Goal: Task Accomplishment & Management: Use online tool/utility

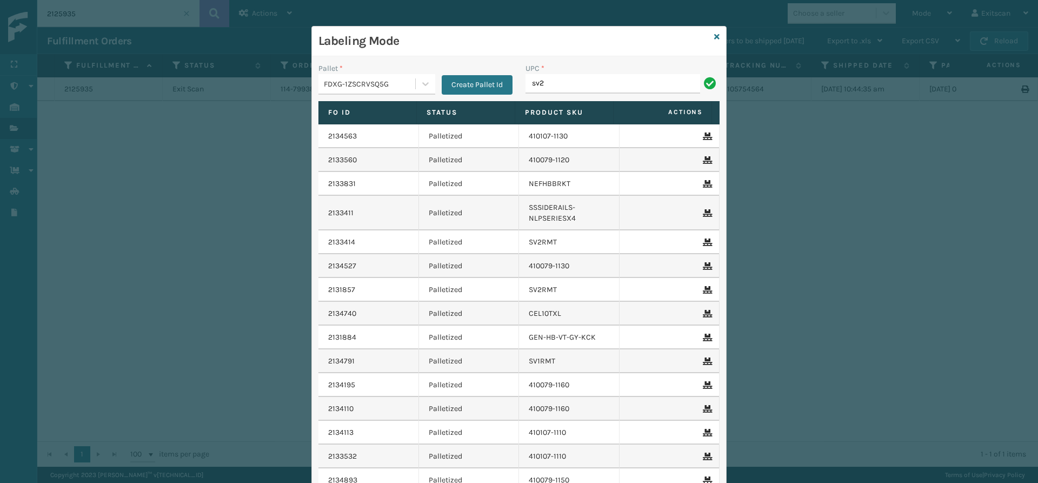
type input "sv2rmt"
type input "SSLEGS6INCH"
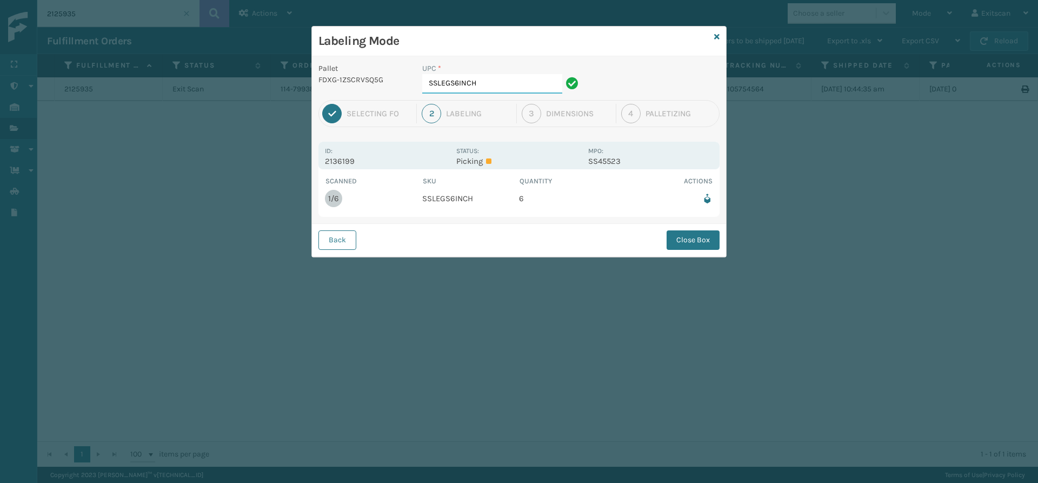
click at [531, 76] on input "SSLEGS6INCH" at bounding box center [492, 83] width 140 height 19
click at [710, 244] on button "Close Box" at bounding box center [693, 239] width 53 height 19
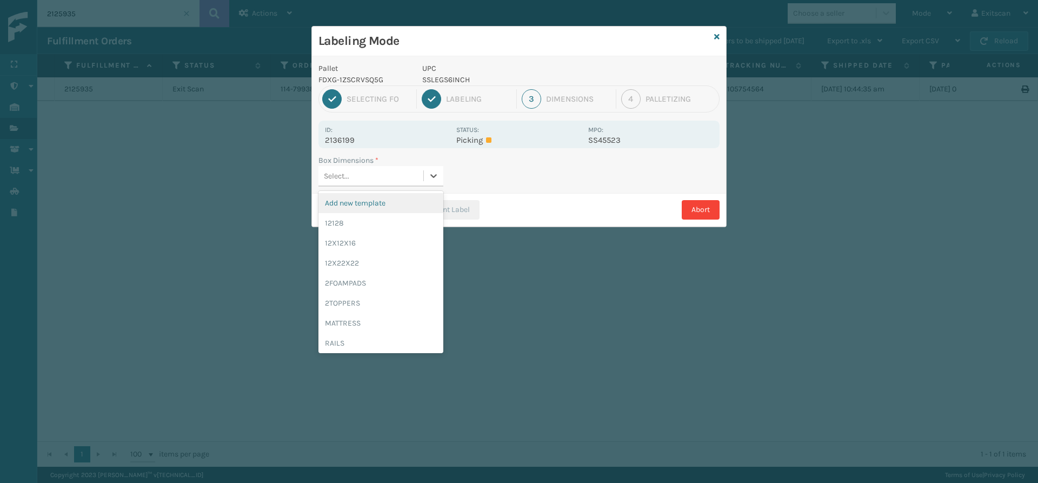
drag, startPoint x: 431, startPoint y: 171, endPoint x: 422, endPoint y: 180, distance: 11.9
click at [430, 173] on icon at bounding box center [433, 175] width 11 height 11
click at [404, 216] on div "12128" at bounding box center [381, 223] width 125 height 20
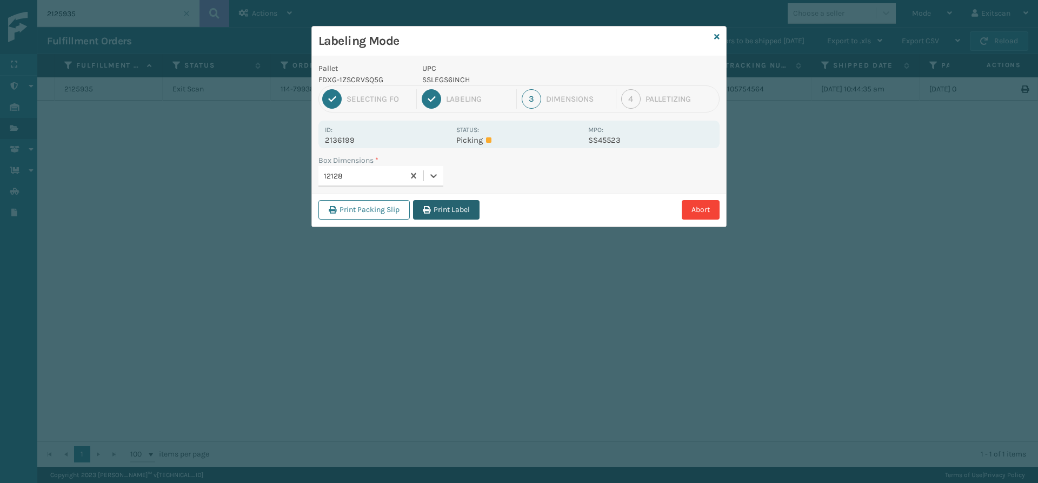
click at [442, 213] on button "Print Label" at bounding box center [446, 209] width 67 height 19
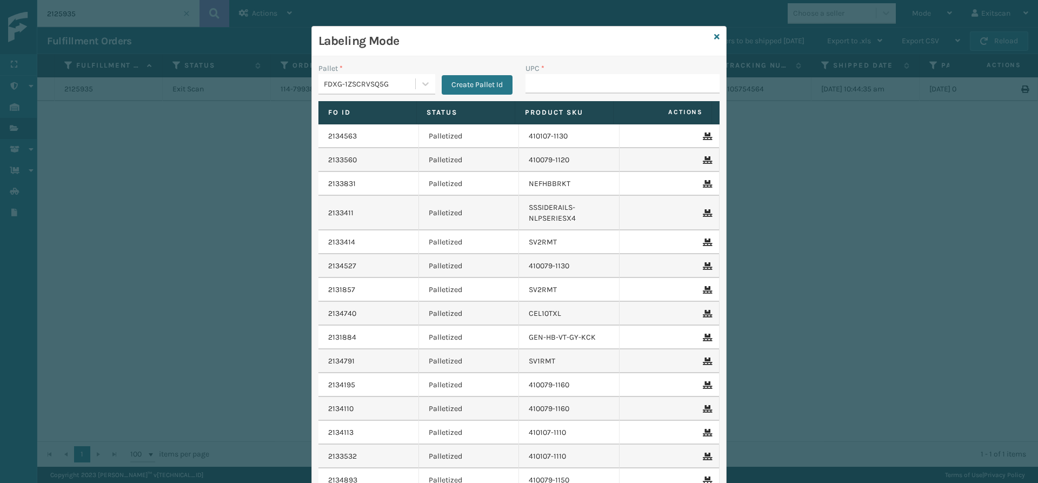
type input "SSSIDERAILS-NLPSERIESX4"
type input "27X4X4"
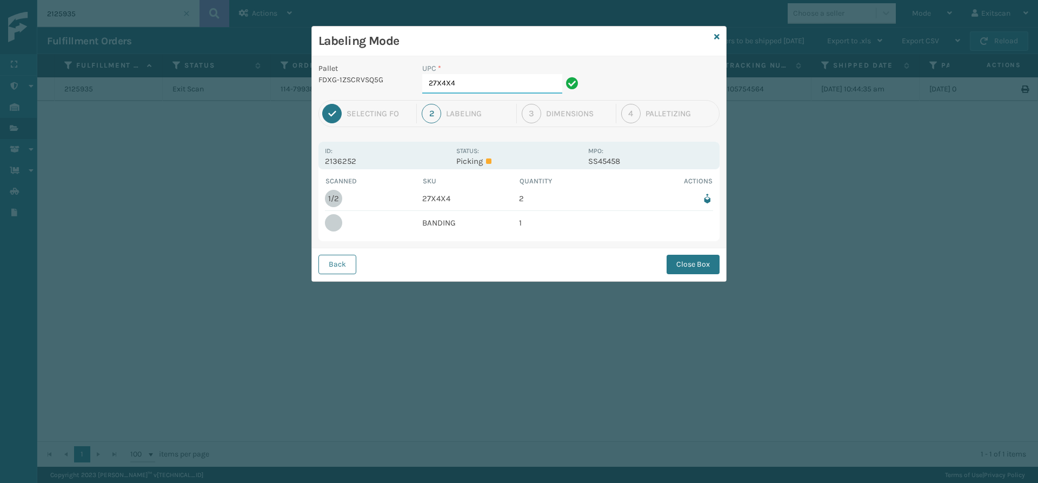
click at [459, 78] on input "27X4X4" at bounding box center [492, 83] width 140 height 19
type input "2"
type input "BANDING"
click at [688, 263] on button "Close Box" at bounding box center [693, 264] width 53 height 19
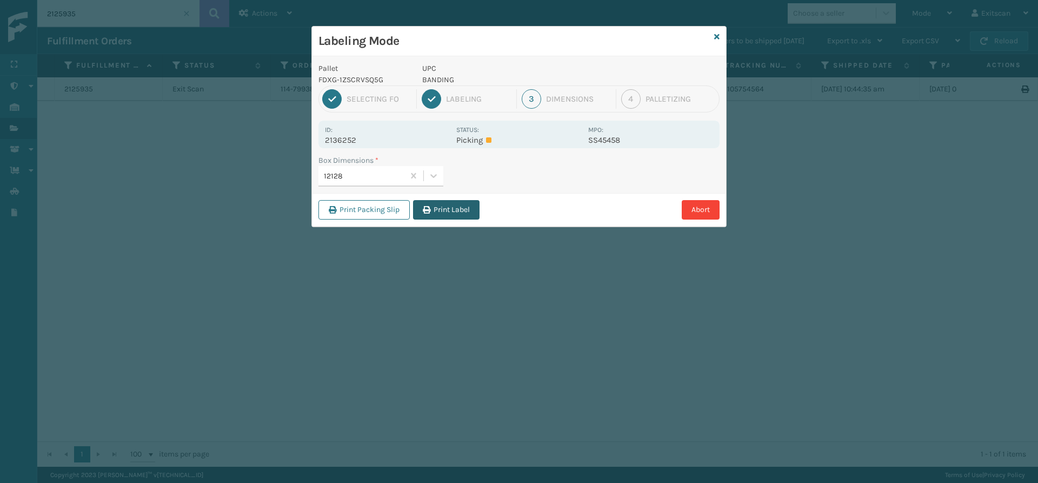
click at [441, 207] on button "Print Label" at bounding box center [446, 209] width 67 height 19
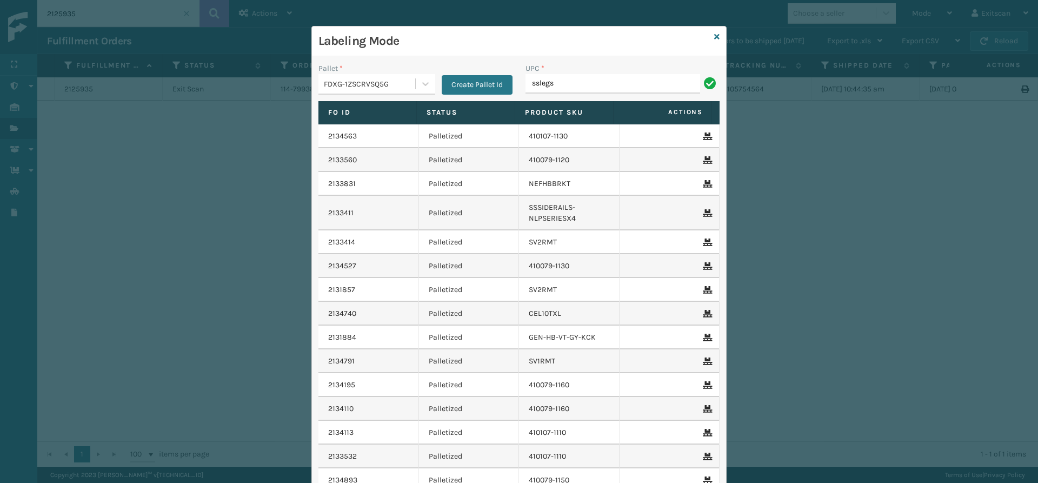
type input "SSLEGS7INCH"
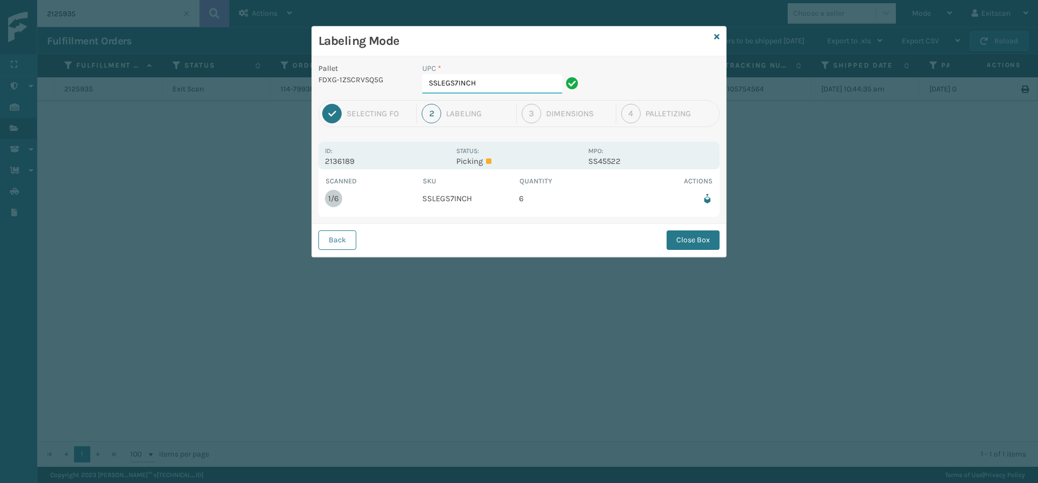
click at [490, 88] on input "SSLEGS7INCH" at bounding box center [492, 83] width 140 height 19
click at [711, 242] on button "Close Box" at bounding box center [693, 239] width 53 height 19
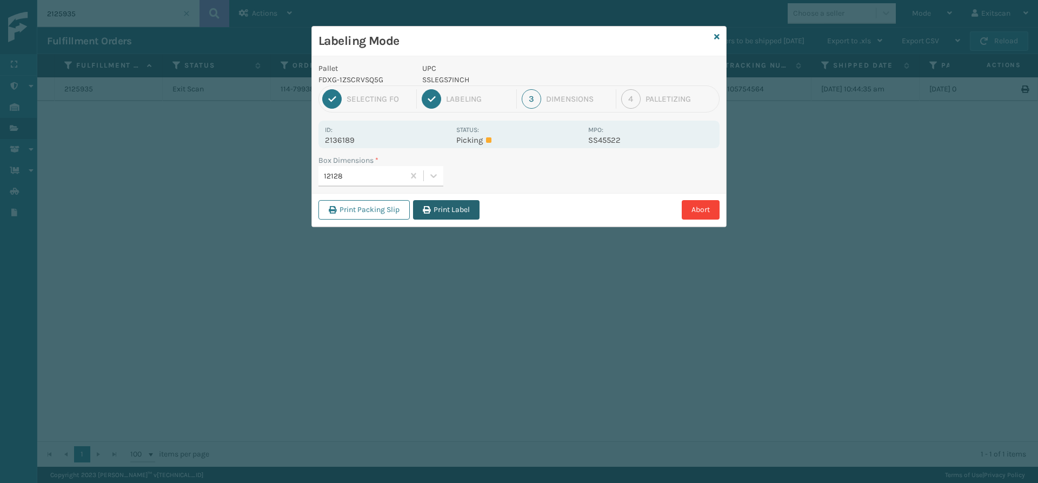
click at [451, 208] on button "Print Label" at bounding box center [446, 209] width 67 height 19
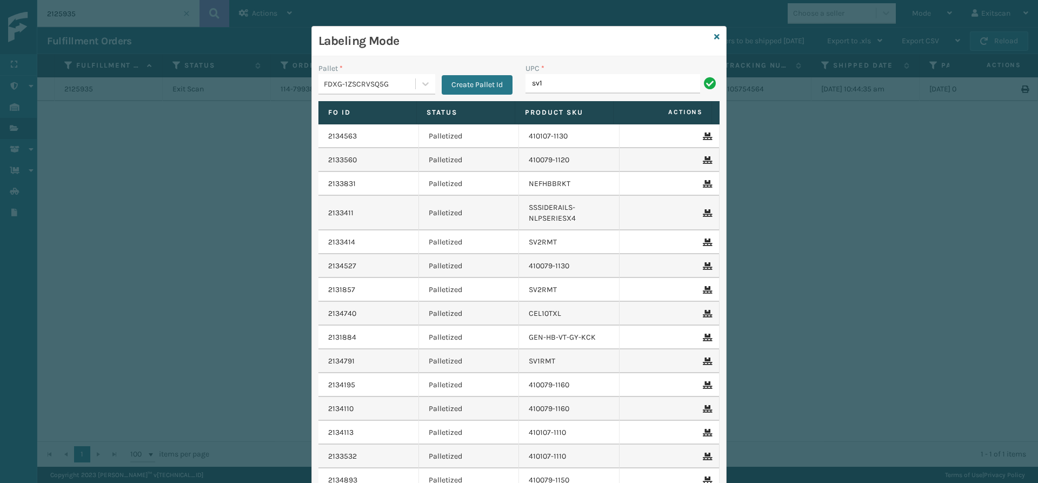
type input "SV1RMT"
